Goal: Check status: Check status

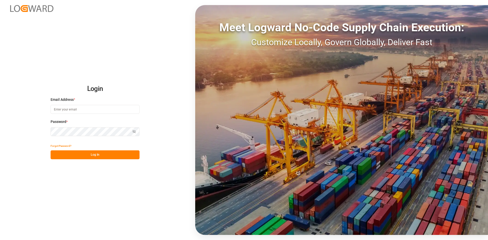
type input "dalia.gutierrez@leschaco.com"
click at [94, 152] on button "Log In" at bounding box center [95, 154] width 89 height 9
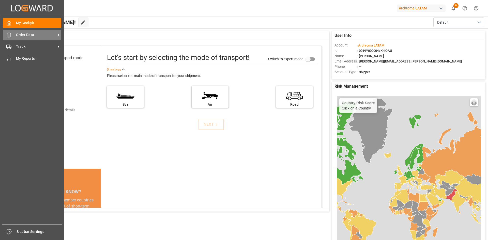
click at [12, 36] on div "Order Data Order Data" at bounding box center [32, 35] width 58 height 10
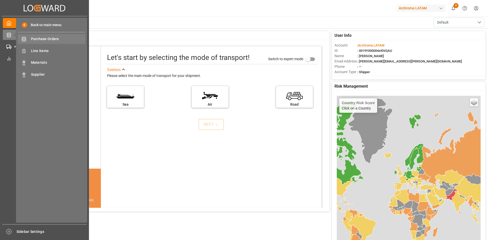
click at [44, 42] on span "Purchase Orders" at bounding box center [58, 38] width 55 height 5
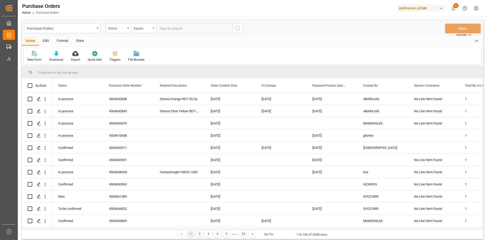
click at [124, 30] on div "Status" at bounding box center [116, 28] width 17 height 6
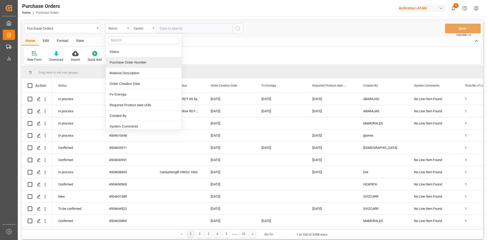
click at [137, 64] on div "Purchase Order Number" at bounding box center [144, 62] width 76 height 11
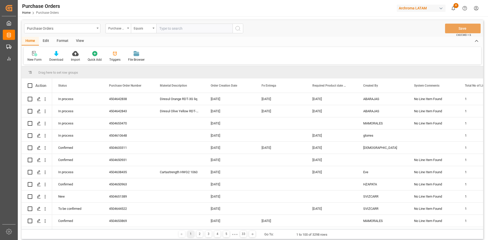
click at [198, 27] on input "text" at bounding box center [194, 29] width 76 height 10
paste input "4504584519"
type input "4504584519"
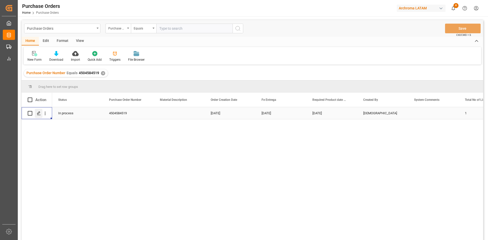
click at [41, 113] on div "Press SPACE to select this row." at bounding box center [39, 113] width 8 height 9
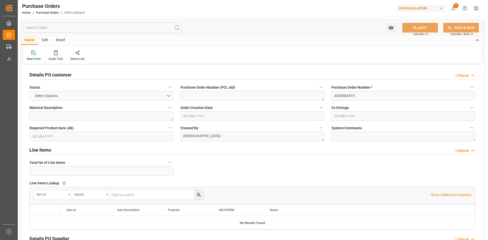
type input "1"
type input "10.02.2025"
type input "25.08.2025"
type input "[DATE]"
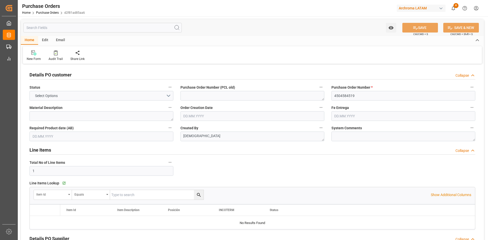
type input "25.08.2025"
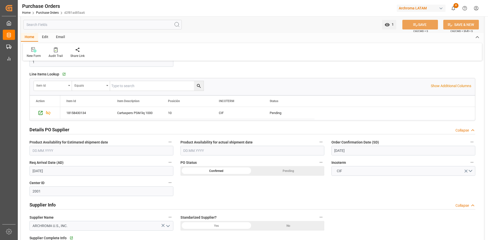
scroll to position [102, 0]
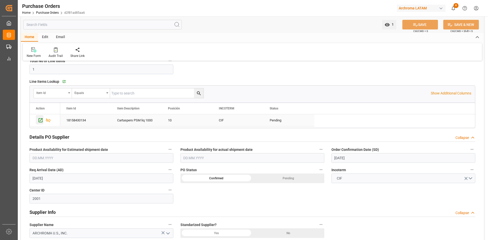
click at [42, 121] on icon "Press SPACE to select this row." at bounding box center [40, 120] width 5 height 5
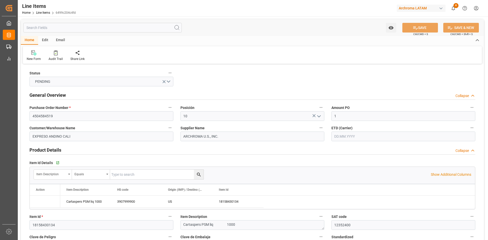
type input "1"
type input "12352400"
type input "4000"
type input "3907999900"
type input "-1"
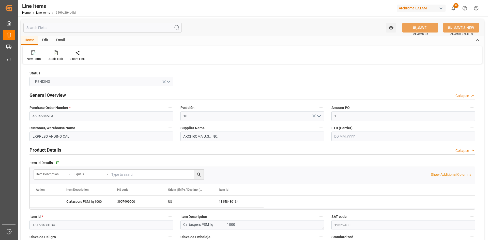
type input "[DATE]"
type input "[DATE] 08:22"
type input "16.02.2025 00:31"
type input "10.02.2025"
type input "[DATE]"
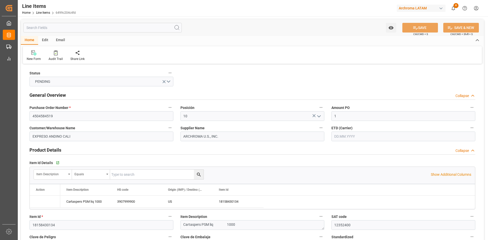
type input "25.08.2025"
type input "24.08.2025"
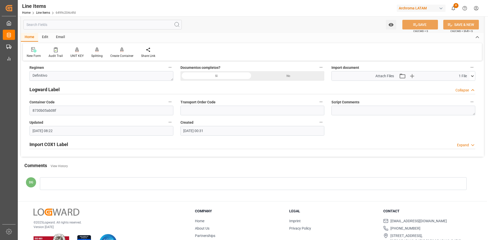
scroll to position [425, 0]
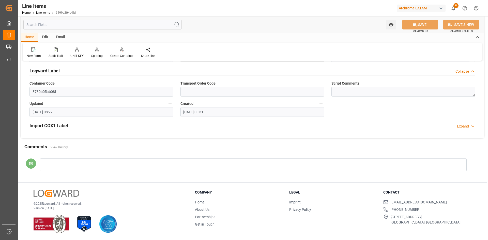
click at [67, 127] on h2 "Import COX1 Label" at bounding box center [48, 125] width 39 height 7
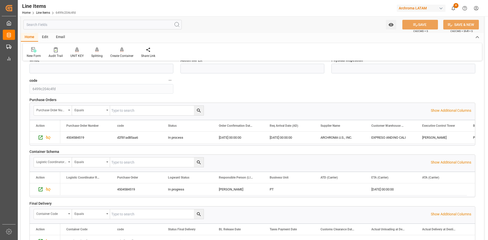
scroll to position [654, 0]
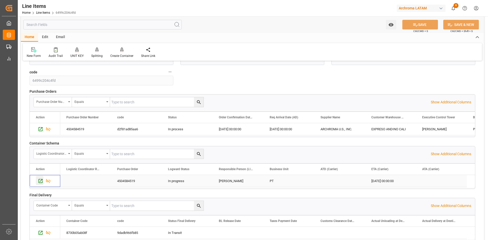
click at [42, 180] on icon "Press SPACE to select this row." at bounding box center [40, 180] width 5 height 5
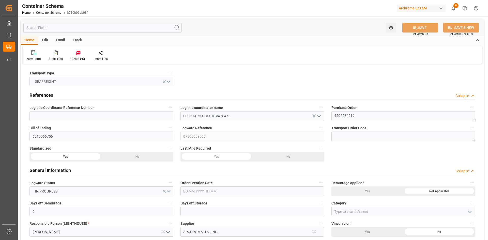
type input "0"
type input "1"
type input "4"
type input "4000"
type input "4088.68"
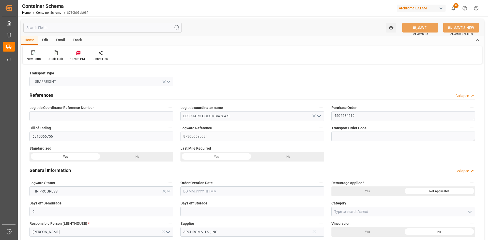
type input "Shipco Transport Inc"
type input "USPEF"
type input "COCTG"
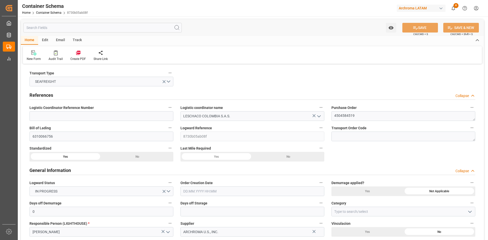
type input "9301809"
type input "[DATE] 00:00"
type input "[DATE]"
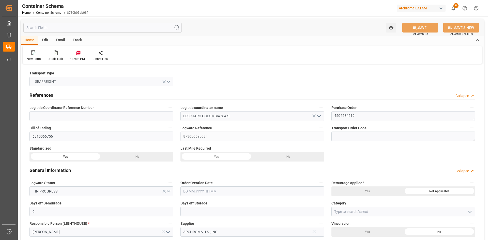
type input "[DATE] 00:00"
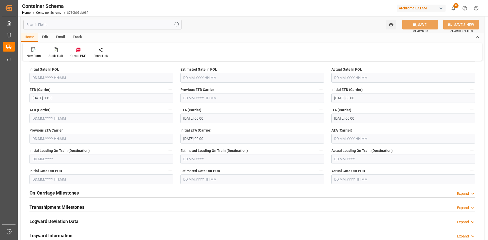
scroll to position [610, 0]
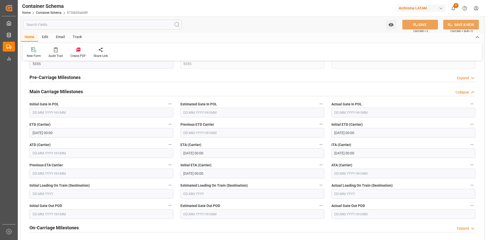
click at [74, 135] on input "[DATE] 00:00" at bounding box center [101, 133] width 144 height 10
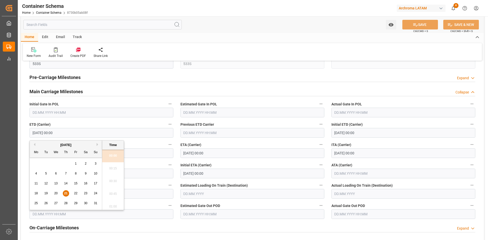
click at [45, 203] on span "26" at bounding box center [45, 203] width 3 height 4
type input "[DATE] 00:00"
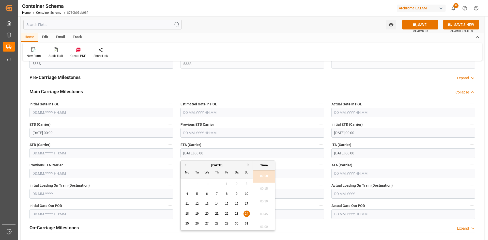
click at [218, 154] on input "[DATE] 00:00" at bounding box center [252, 153] width 144 height 10
click at [226, 224] on span "29" at bounding box center [226, 224] width 3 height 4
type input "[DATE] 00:00"
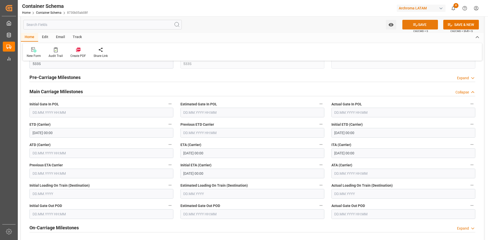
click at [426, 24] on button "SAVE" at bounding box center [420, 25] width 36 height 10
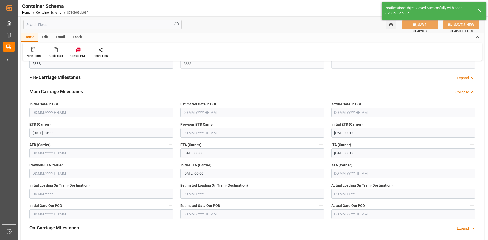
type input "[DATE] 00:00"
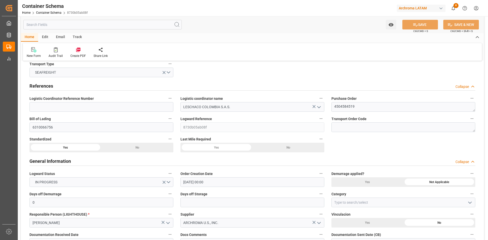
scroll to position [0, 0]
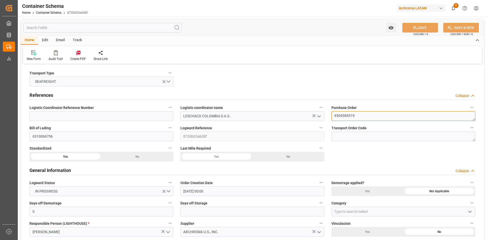
click at [355, 116] on textarea "4504584519" at bounding box center [403, 116] width 144 height 10
